Goal: Task Accomplishment & Management: Complete application form

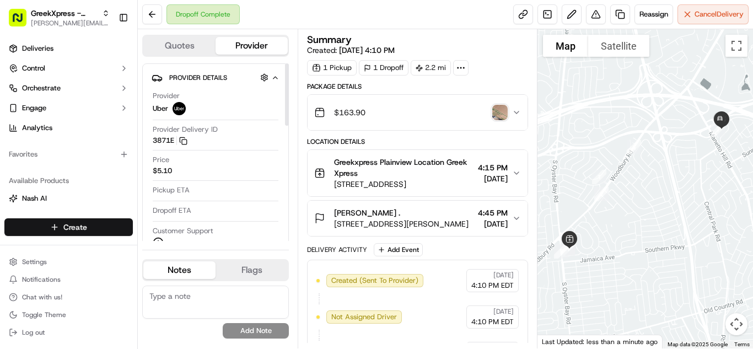
click at [107, 228] on html "GreekXpress - Plainview alex@greekxpress.com Toggle Sidebar Deliveries Control …" at bounding box center [376, 174] width 753 height 349
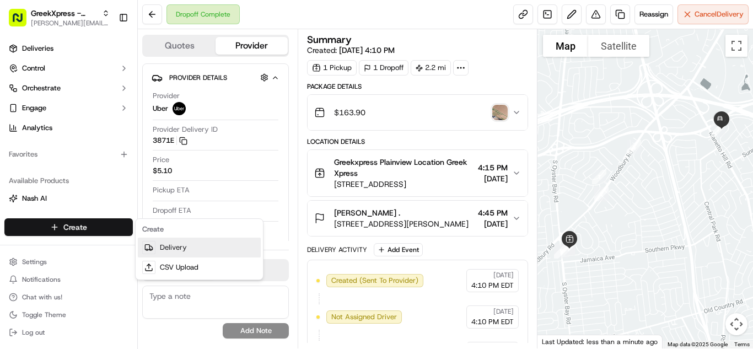
click at [195, 250] on link "Delivery" at bounding box center [199, 248] width 123 height 20
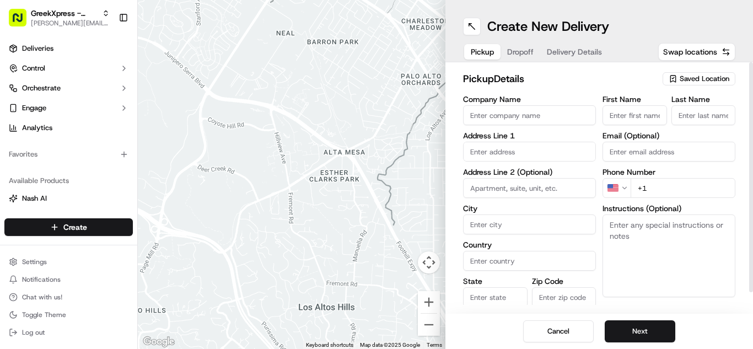
click at [714, 69] on div "pickup Details Saved Location Company Name Address Line 1 Address Line 2 (Optio…" at bounding box center [600, 188] width 308 height 252
click at [706, 77] on span "Saved Location" at bounding box center [705, 79] width 50 height 10
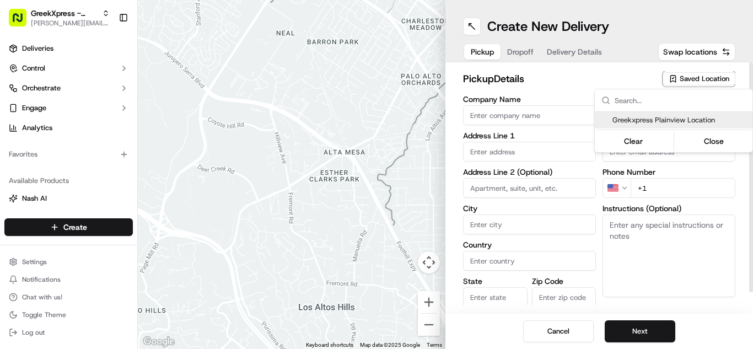
click at [686, 116] on span "Greekxpress Plainview Location" at bounding box center [681, 120] width 136 height 10
type input "Greekxpress Plainview Location"
type input "Plainview"
type input "US"
type input "NY"
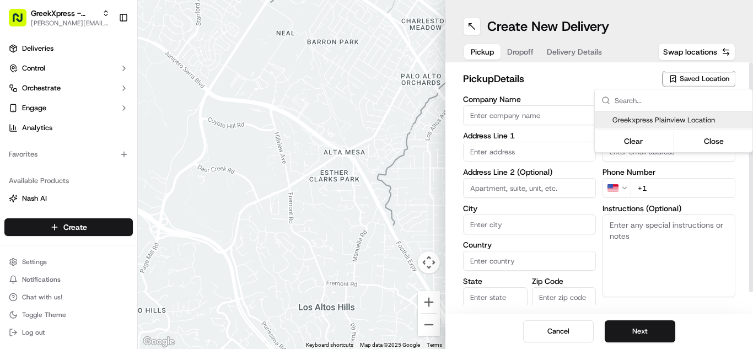
type input "11803"
type input "Greek"
type input "Xpress"
type input "+1 516 433 8070"
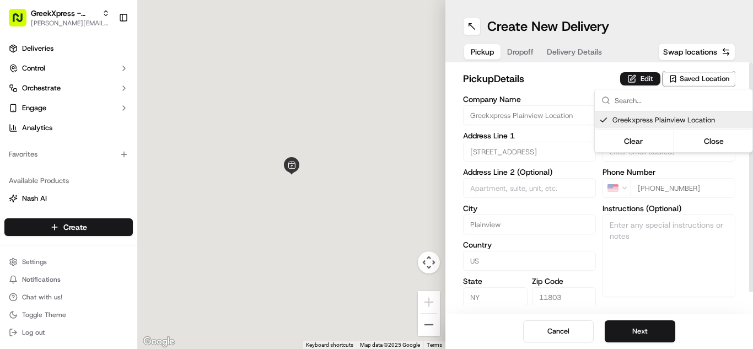
type input "437 S Oyster Bay Rd"
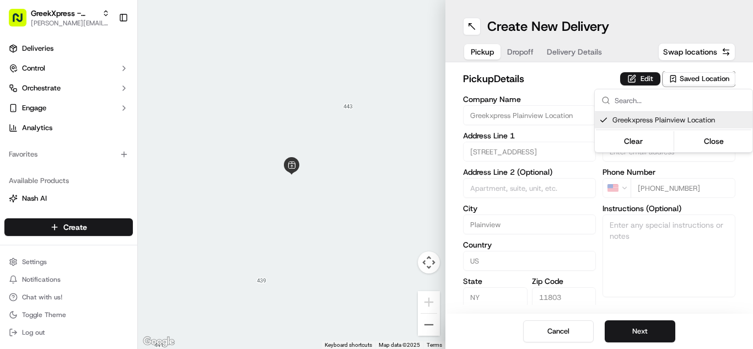
click at [627, 326] on html "GreekXpress - Plainview alex@greekxpress.com Toggle Sidebar Deliveries Control …" at bounding box center [376, 174] width 753 height 349
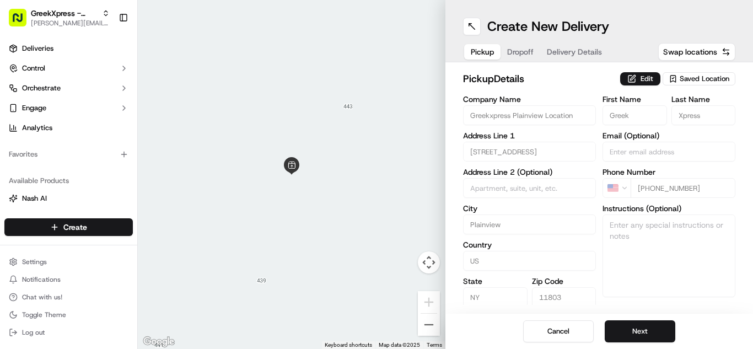
click at [627, 326] on button "Next" at bounding box center [640, 331] width 71 height 22
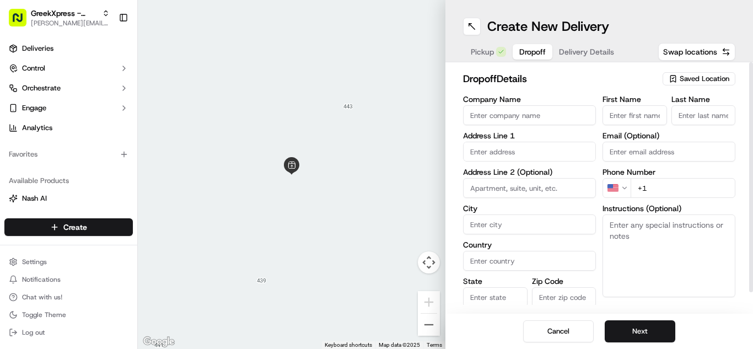
click at [632, 113] on input "First Name" at bounding box center [635, 115] width 65 height 20
type input "Lieberman"
type input "28 High Ridge Road"
type input "Plainview"
type input "United States"
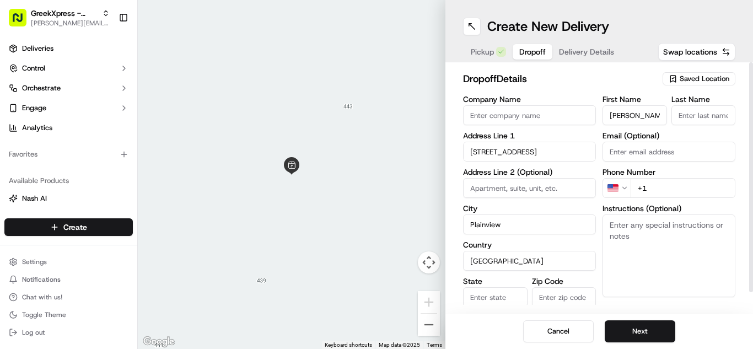
type input "NY"
type input "11803"
type input "L."
type input "+1 516 697 0885"
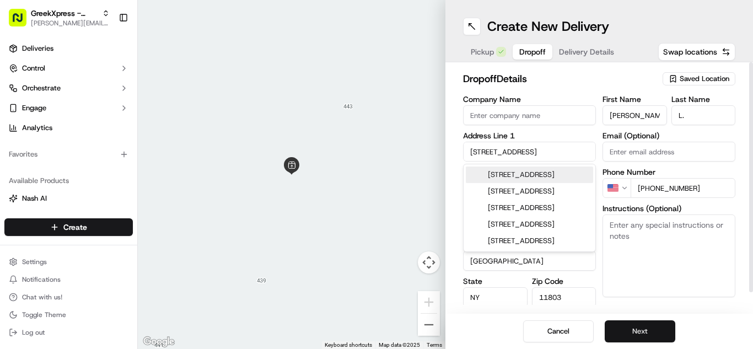
click at [641, 336] on button "Next" at bounding box center [640, 331] width 71 height 22
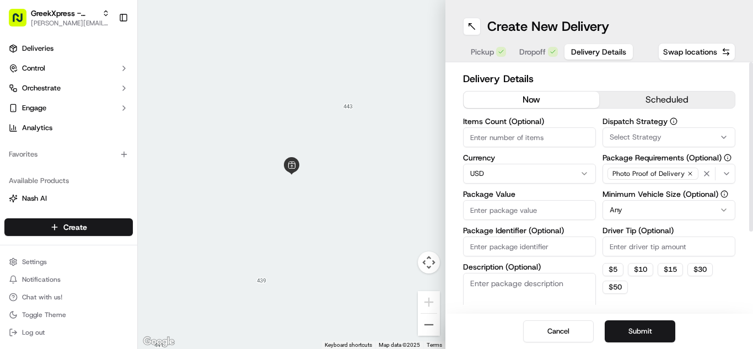
click at [496, 213] on input "Package Value" at bounding box center [529, 210] width 133 height 20
type input "67.00"
click at [667, 238] on input "Driver Tip (Optional)" at bounding box center [669, 247] width 133 height 20
click at [612, 267] on button "$ 5" at bounding box center [613, 269] width 21 height 13
type input "5"
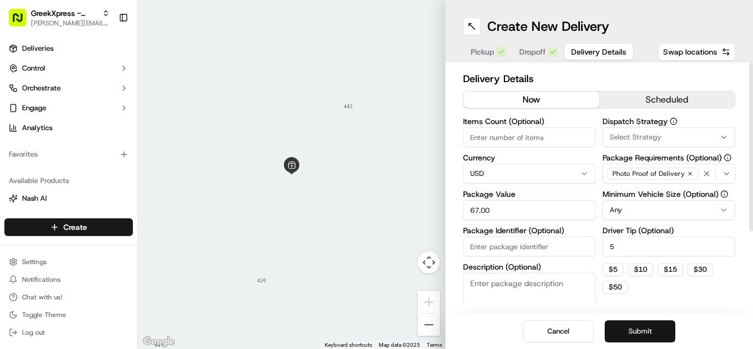
click at [644, 325] on button "Submit" at bounding box center [640, 331] width 71 height 22
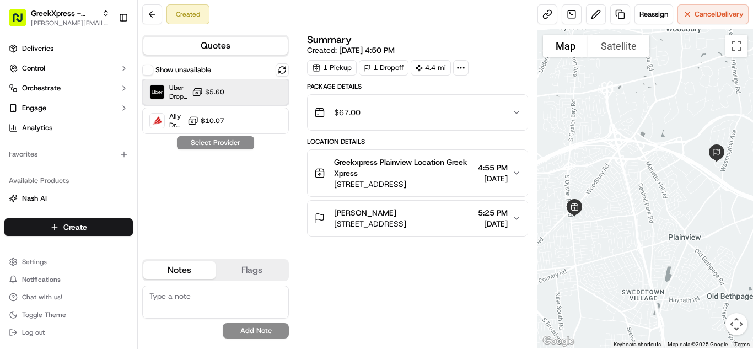
click at [236, 82] on div "Uber Dropoff ETA 26 minutes $5.60" at bounding box center [215, 92] width 147 height 26
click at [230, 140] on button "Assign Provider" at bounding box center [216, 142] width 78 height 13
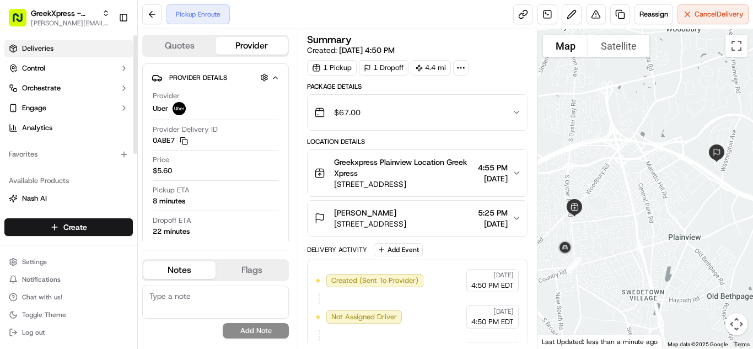
click at [50, 49] on span "Deliveries" at bounding box center [37, 49] width 31 height 10
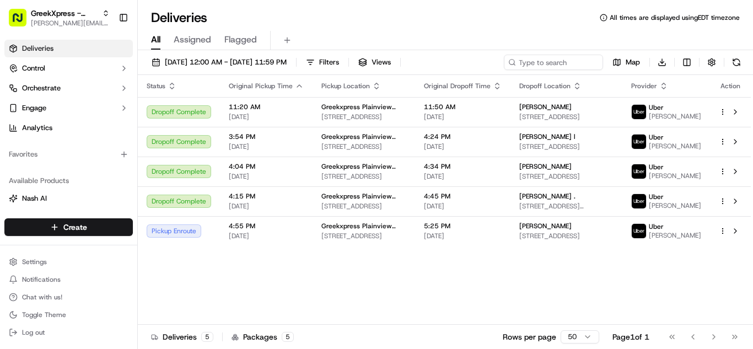
click at [721, 111] on html "GreekXpress - Plainview alex@greekxpress.com Toggle Sidebar Deliveries Control …" at bounding box center [376, 174] width 753 height 349
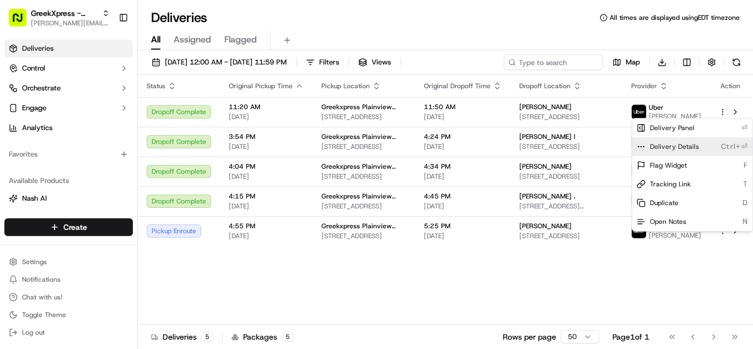
click at [678, 147] on span "Delivery Details" at bounding box center [674, 146] width 49 height 9
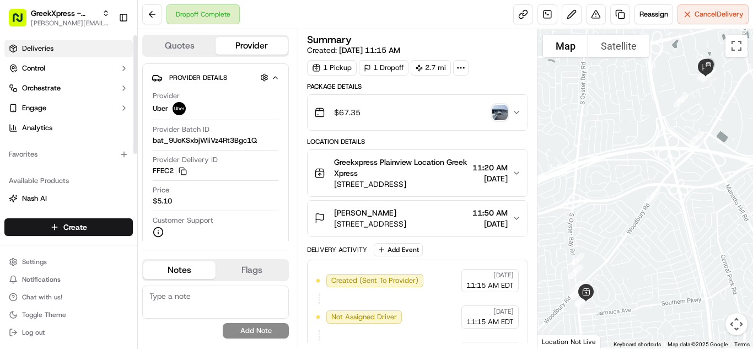
click at [50, 49] on span "Deliveries" at bounding box center [37, 49] width 31 height 10
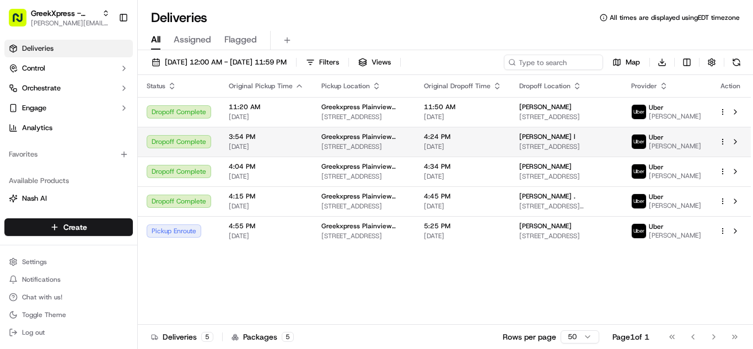
click at [721, 145] on html "GreekXpress - Plainview [EMAIL_ADDRESS][DOMAIN_NAME] Toggle Sidebar Deliveries …" at bounding box center [376, 174] width 753 height 349
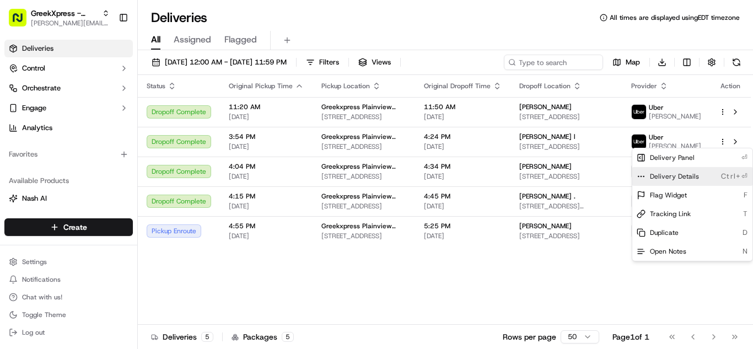
click at [663, 179] on span "Delivery Details" at bounding box center [674, 176] width 49 height 9
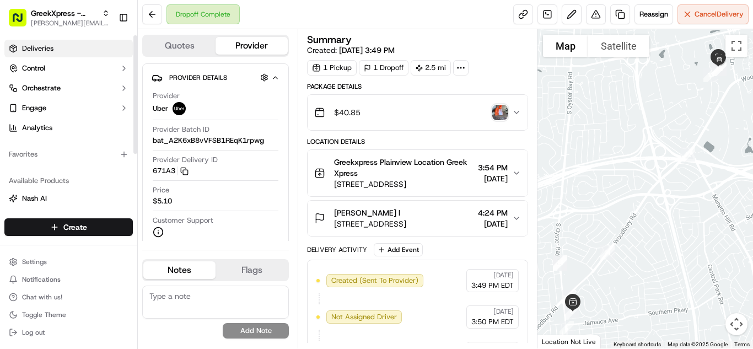
click at [28, 50] on span "Deliveries" at bounding box center [37, 49] width 31 height 10
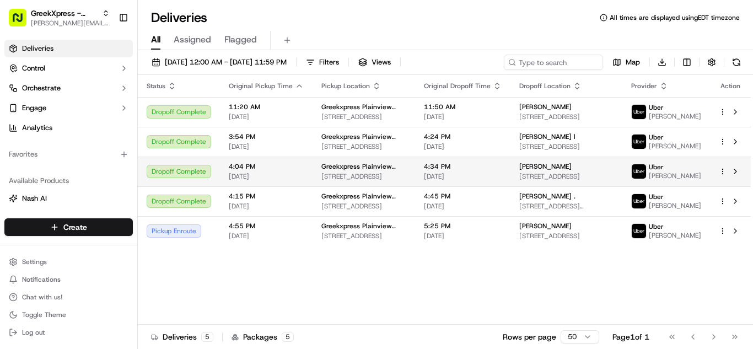
click at [723, 175] on html "GreekXpress - Plainview [EMAIL_ADDRESS][DOMAIN_NAME] Toggle Sidebar Deliveries …" at bounding box center [376, 174] width 753 height 349
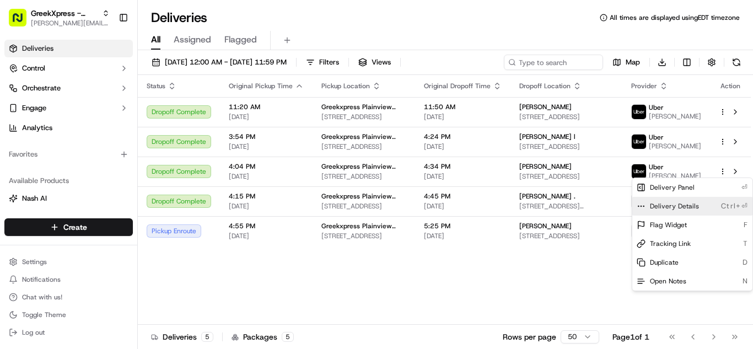
click at [685, 206] on span "Delivery Details" at bounding box center [674, 206] width 49 height 9
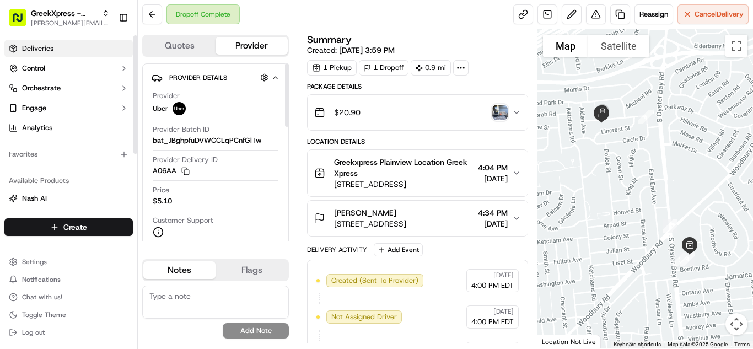
click at [52, 52] on span "Deliveries" at bounding box center [37, 49] width 31 height 10
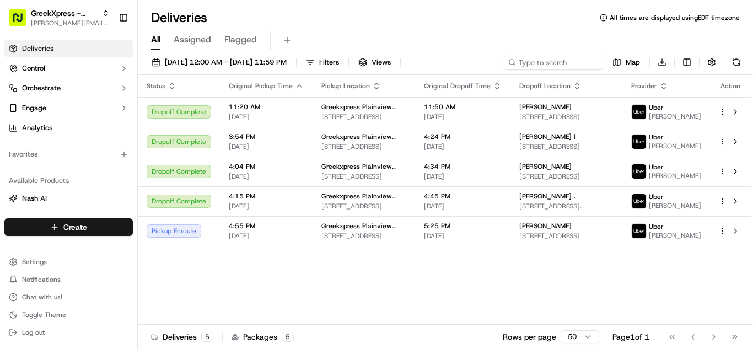
click at [720, 243] on html "GreekXpress - Plainview [EMAIL_ADDRESS][DOMAIN_NAME] Toggle Sidebar Deliveries …" at bounding box center [376, 174] width 753 height 349
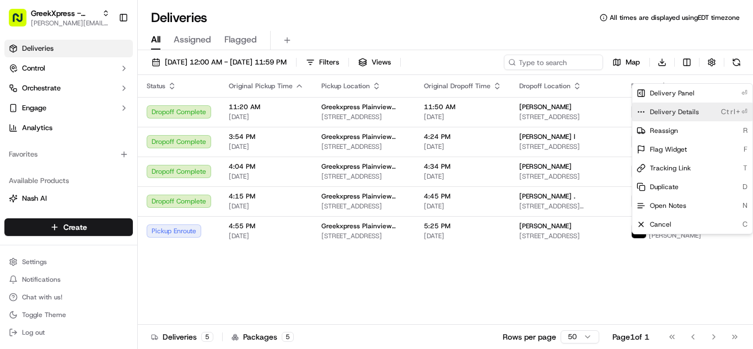
click at [655, 113] on span "Delivery Details" at bounding box center [674, 112] width 49 height 9
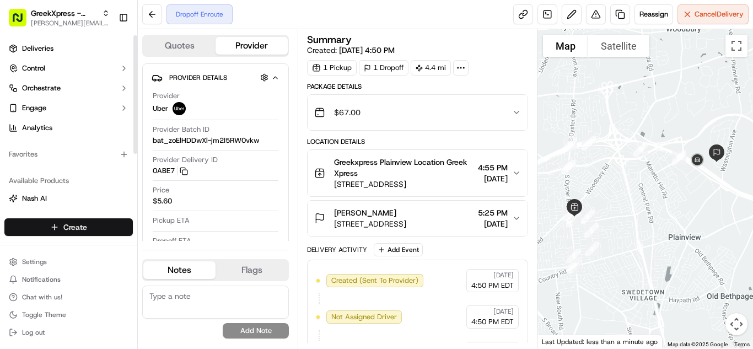
click at [59, 226] on html "GreekXpress - Plainview [EMAIL_ADDRESS][DOMAIN_NAME] Toggle Sidebar Deliveries …" at bounding box center [376, 174] width 753 height 349
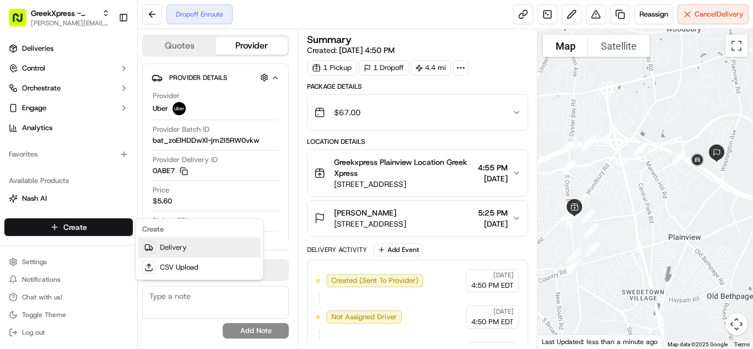
click at [178, 248] on link "Delivery" at bounding box center [199, 248] width 123 height 20
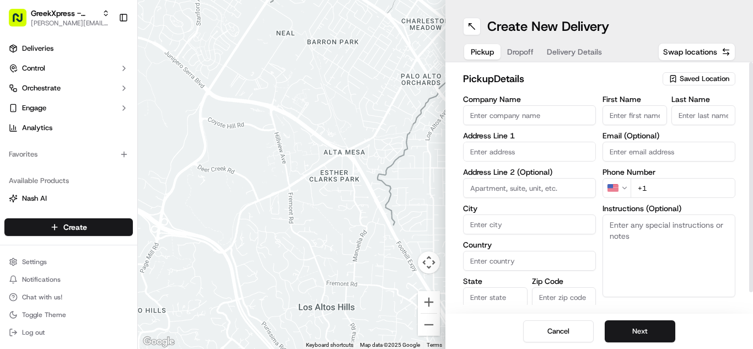
click at [680, 81] on span "Saved Location" at bounding box center [705, 79] width 50 height 10
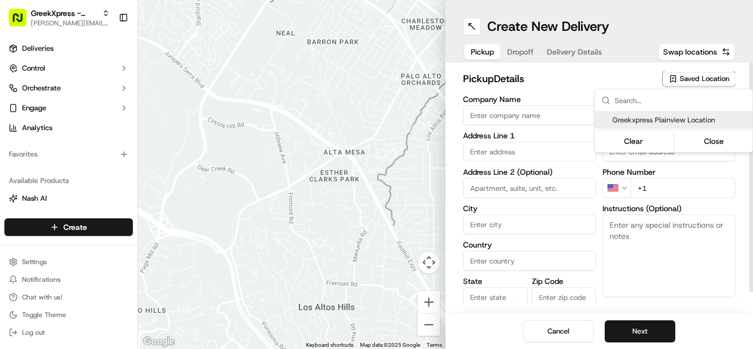
click at [653, 115] on span "Greekxpress Plainview Location" at bounding box center [681, 120] width 136 height 10
type input "Greekxpress Plainview Location"
type input "[STREET_ADDRESS]"
type input "Plainview"
type input "US"
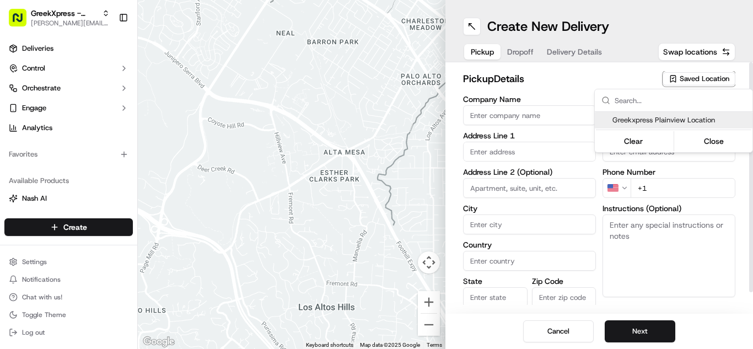
type input "NY"
type input "11803"
type input "Greek"
type input "Xpress"
type input "[PHONE_NUMBER]"
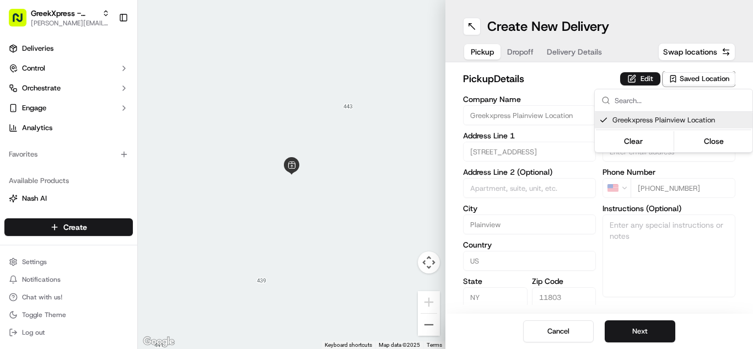
click at [615, 329] on html "GreekXpress - Plainview [EMAIL_ADDRESS][DOMAIN_NAME] Toggle Sidebar Deliveries …" at bounding box center [376, 174] width 753 height 349
click at [616, 329] on html "GreekXpress - Plainview [EMAIL_ADDRESS][DOMAIN_NAME] Toggle Sidebar Deliveries …" at bounding box center [376, 174] width 753 height 349
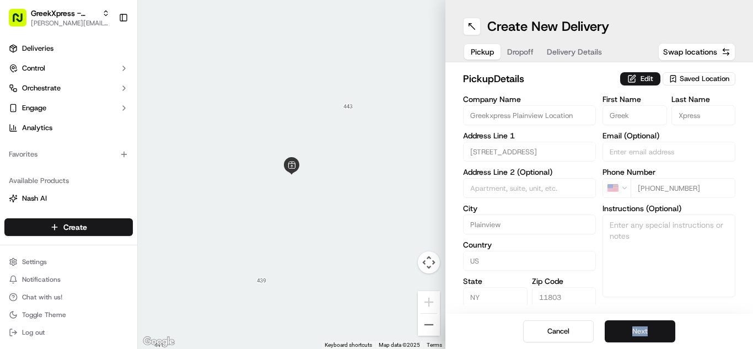
click at [616, 329] on button "Next" at bounding box center [640, 331] width 71 height 22
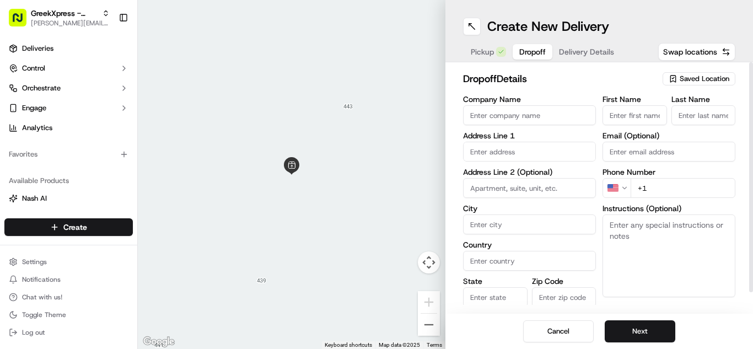
click at [626, 123] on input "First Name" at bounding box center [635, 115] width 65 height 20
type input "[PERSON_NAME]"
click at [720, 119] on input "Last Name" at bounding box center [704, 115] width 65 height 20
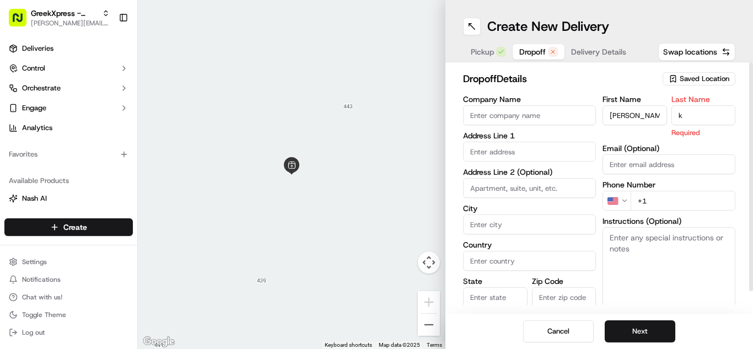
type input "k"
click at [513, 153] on input "text" at bounding box center [529, 152] width 133 height 20
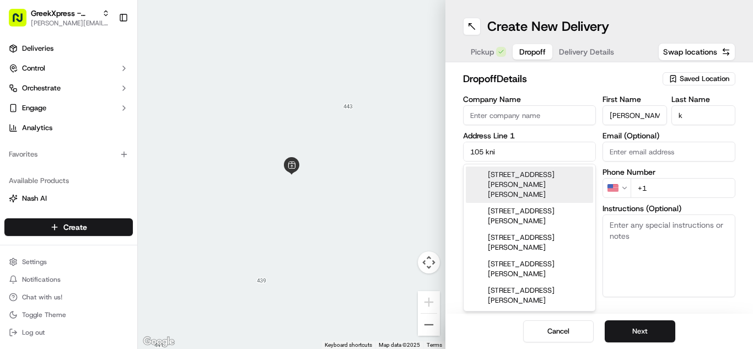
click at [489, 182] on div "[STREET_ADDRESS][PERSON_NAME][PERSON_NAME]" at bounding box center [529, 185] width 127 height 36
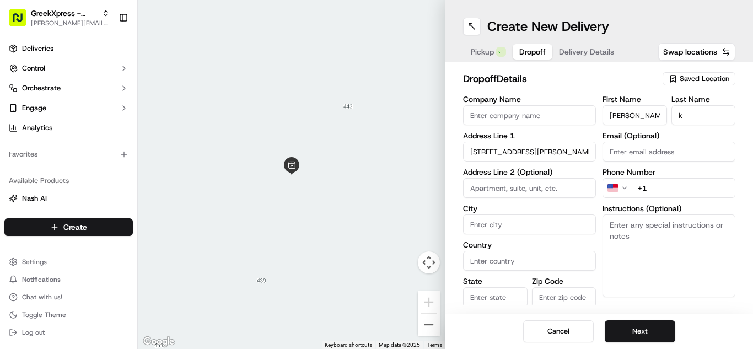
type input "[STREET_ADDRESS][PERSON_NAME][PERSON_NAME]"
type input "[PERSON_NAME]"
type input "[GEOGRAPHIC_DATA]"
type input "NJ"
type input "07627"
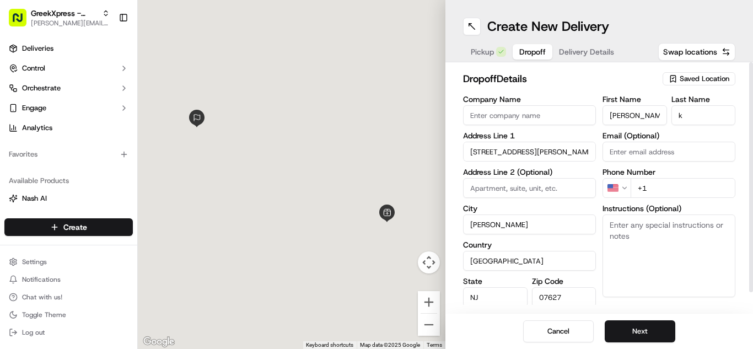
click at [586, 154] on input "[STREET_ADDRESS][PERSON_NAME]" at bounding box center [529, 152] width 133 height 20
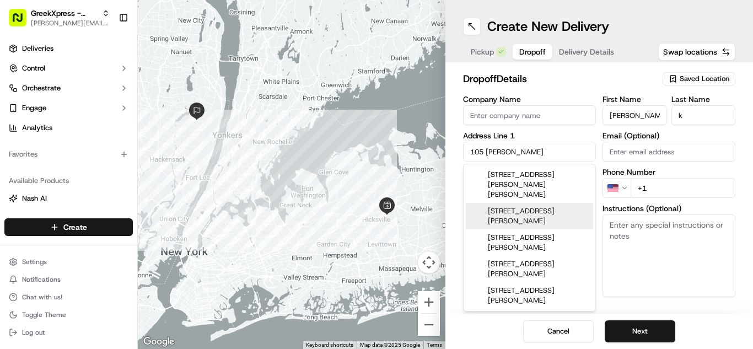
click at [507, 203] on div "[STREET_ADDRESS][PERSON_NAME]" at bounding box center [529, 216] width 127 height 26
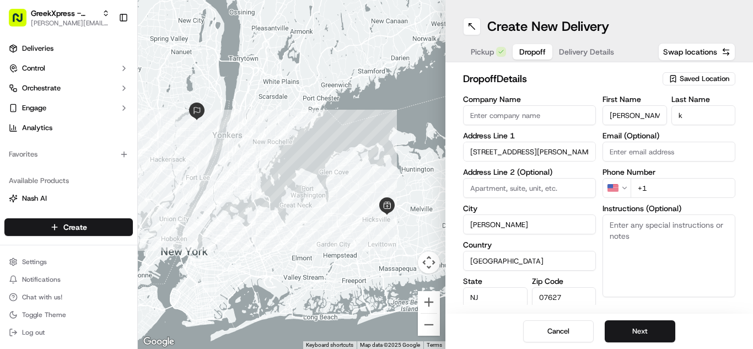
type input "[STREET_ADDRESS][PERSON_NAME]"
type input "Plainview"
type input "NY"
type input "11803"
type input "[STREET_ADDRESS][PERSON_NAME]"
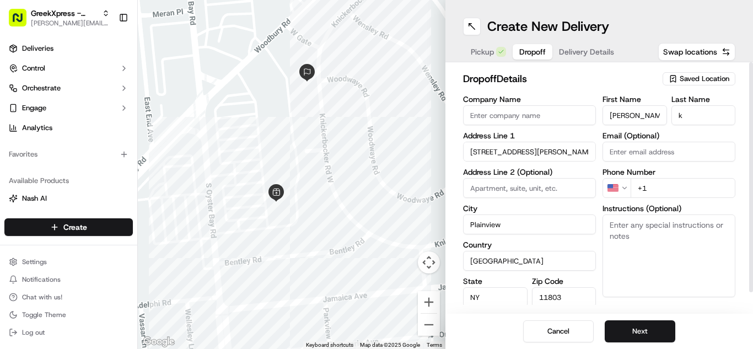
click at [640, 241] on textarea "Instructions (Optional)" at bounding box center [669, 256] width 133 height 83
paste textarea "PLEASE HAND ORDER DIRECTLY TO CUSTOMER, DO NOT LEAVE FOOD OUTSIDE. THANK YOU!"
type textarea "PLEASE HAND ORDER DIRECTLY TO CUSTOMER, DO NOT LEAVE FOOD OUTSIDE. THANK YOU!"
click at [677, 185] on input "+1" at bounding box center [683, 188] width 105 height 20
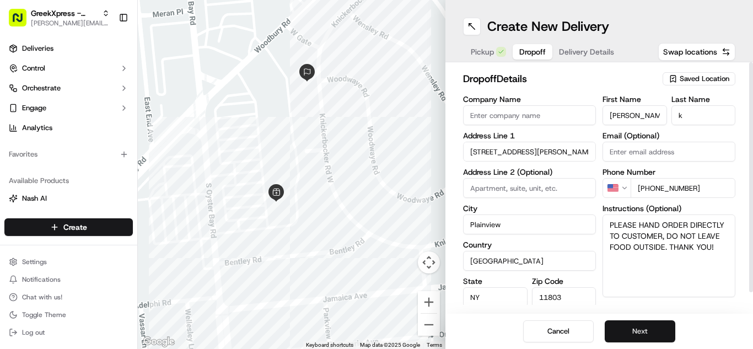
type input "[PHONE_NUMBER]"
click at [659, 322] on button "Next" at bounding box center [640, 331] width 71 height 22
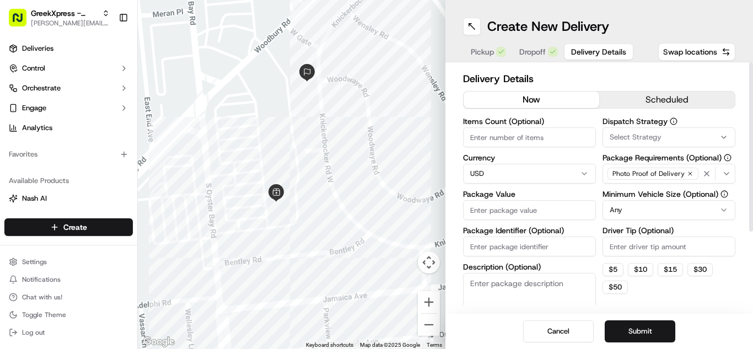
click at [592, 92] on button "now" at bounding box center [532, 100] width 136 height 17
click at [637, 238] on input "Driver Tip (Optional)" at bounding box center [669, 247] width 133 height 20
click at [533, 51] on span "Dropoff" at bounding box center [533, 51] width 26 height 11
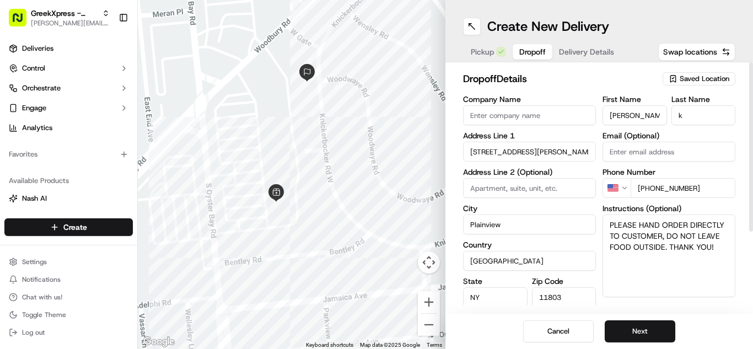
click at [533, 51] on span "Dropoff" at bounding box center [533, 51] width 26 height 11
click at [581, 47] on span "Delivery Details" at bounding box center [586, 51] width 55 height 11
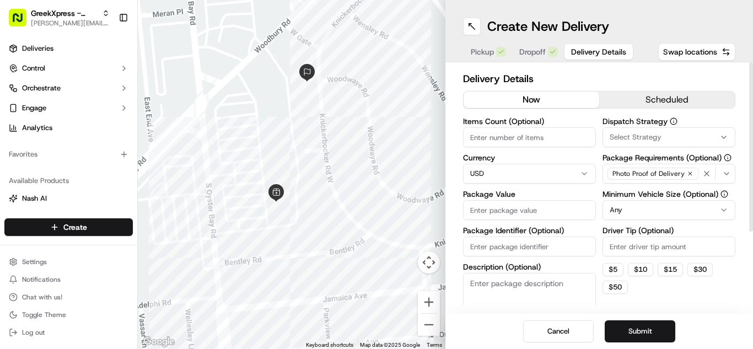
click at [618, 253] on input "Driver Tip (Optional)" at bounding box center [669, 247] width 133 height 20
type input "4.23"
click at [563, 206] on input "Package Value" at bounding box center [529, 210] width 133 height 20
type input "38.95"
click at [629, 329] on button "Submit" at bounding box center [640, 331] width 71 height 22
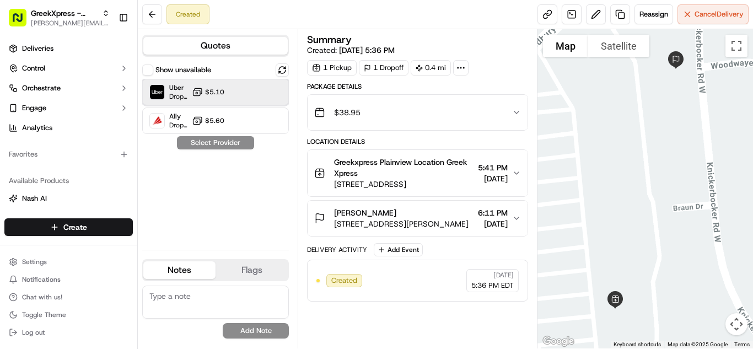
click at [254, 89] on div at bounding box center [255, 91] width 13 height 13
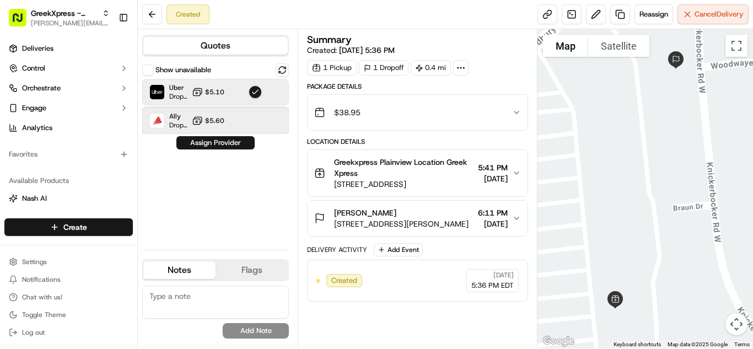
click at [234, 133] on div "Ally Dropoff ETA 7 hours $5.60" at bounding box center [215, 121] width 147 height 26
click at [250, 86] on div "Uber Dropoff ETA 14 minutes $5.10" at bounding box center [215, 92] width 147 height 26
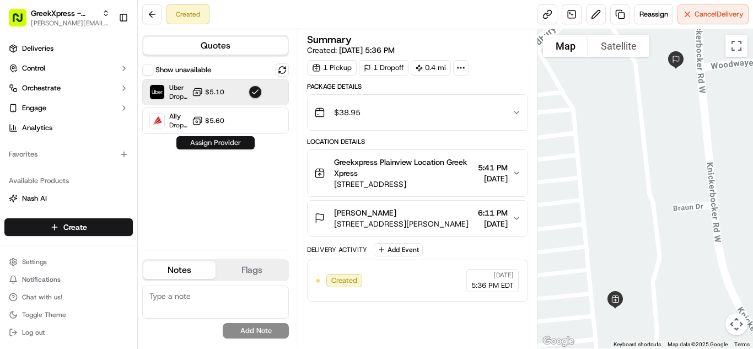
click at [214, 142] on button "Assign Provider" at bounding box center [216, 142] width 78 height 13
